Goal: Task Accomplishment & Management: Manage account settings

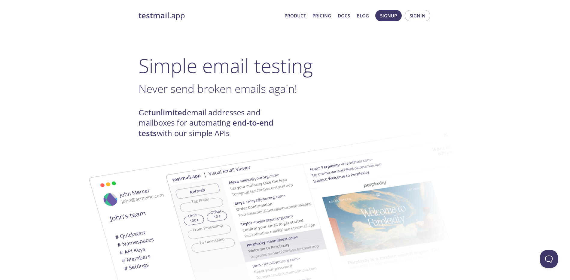
click at [345, 16] on link "Docs" at bounding box center [344, 16] width 12 height 8
click at [411, 16] on span "Signin" at bounding box center [418, 16] width 16 height 8
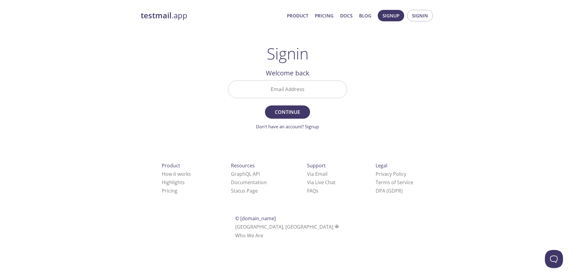
click at [280, 91] on input "Email Address" at bounding box center [287, 89] width 118 height 17
paste input "tsl.mickey@inbox.testmail.app"
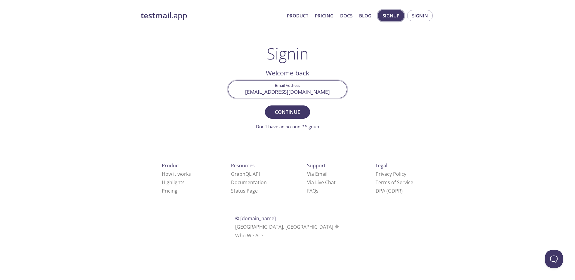
type input "tsl.mickey@inbox.testmail.app"
click at [393, 16] on span "Signup" at bounding box center [390, 16] width 17 height 8
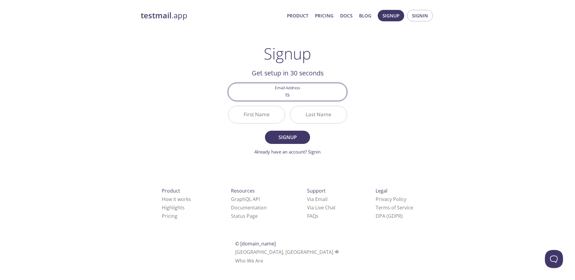
click at [271, 97] on input "ts" at bounding box center [287, 91] width 118 height 17
click at [272, 96] on input "ts" at bounding box center [287, 91] width 118 height 17
click at [325, 94] on input "ts" at bounding box center [287, 91] width 118 height 17
click at [303, 97] on input "pfb.minnie" at bounding box center [287, 91] width 118 height 17
type input "pfb.minnie"
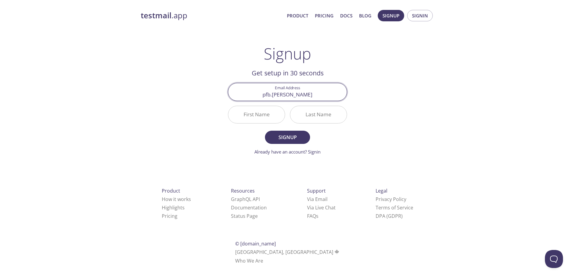
drag, startPoint x: 309, startPoint y: 96, endPoint x: 257, endPoint y: 99, distance: 52.0
click at [257, 99] on input "pfb.minnie" at bounding box center [287, 91] width 118 height 17
click at [430, 18] on button "Signin" at bounding box center [420, 15] width 26 height 11
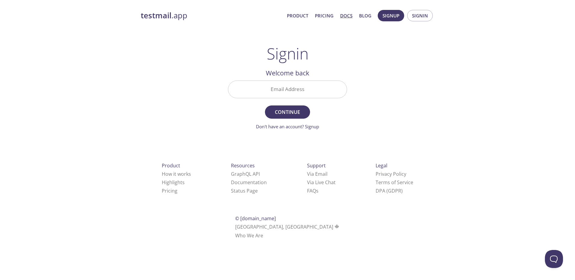
click at [348, 15] on link "Docs" at bounding box center [346, 16] width 12 height 8
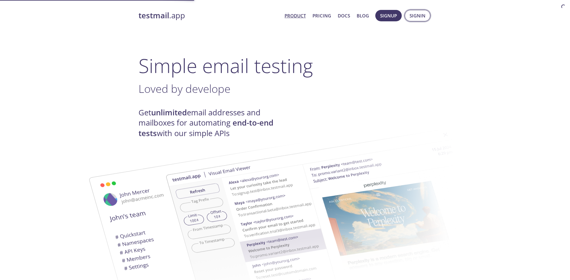
click at [426, 14] on button "Signin" at bounding box center [418, 15] width 26 height 11
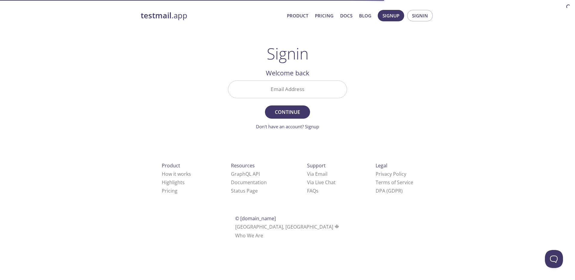
click at [281, 90] on input "Email Address" at bounding box center [287, 89] width 118 height 17
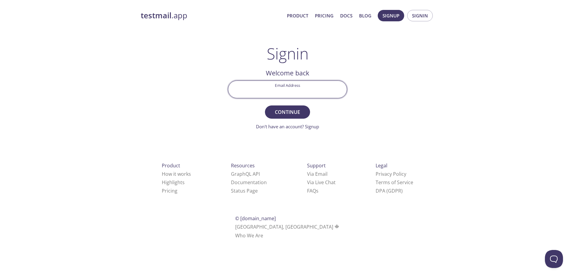
type input "tsl.mickey@inbox.testmail.app"
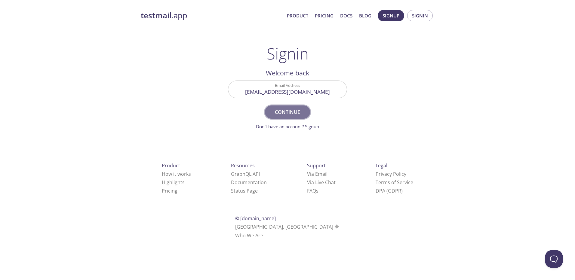
click at [297, 111] on span "Continue" at bounding box center [287, 112] width 32 height 8
click at [267, 94] on input "tsl.mickey@inbox.testmail.app" at bounding box center [287, 89] width 118 height 17
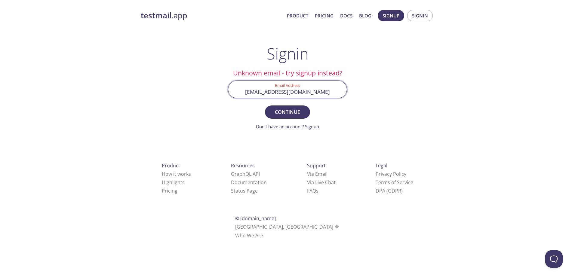
drag, startPoint x: 330, startPoint y: 92, endPoint x: 246, endPoint y: 90, distance: 83.9
click at [246, 90] on input "tsl.mickey@inbox.testmail.app" at bounding box center [287, 89] width 118 height 17
